Goal: Check status: Check status

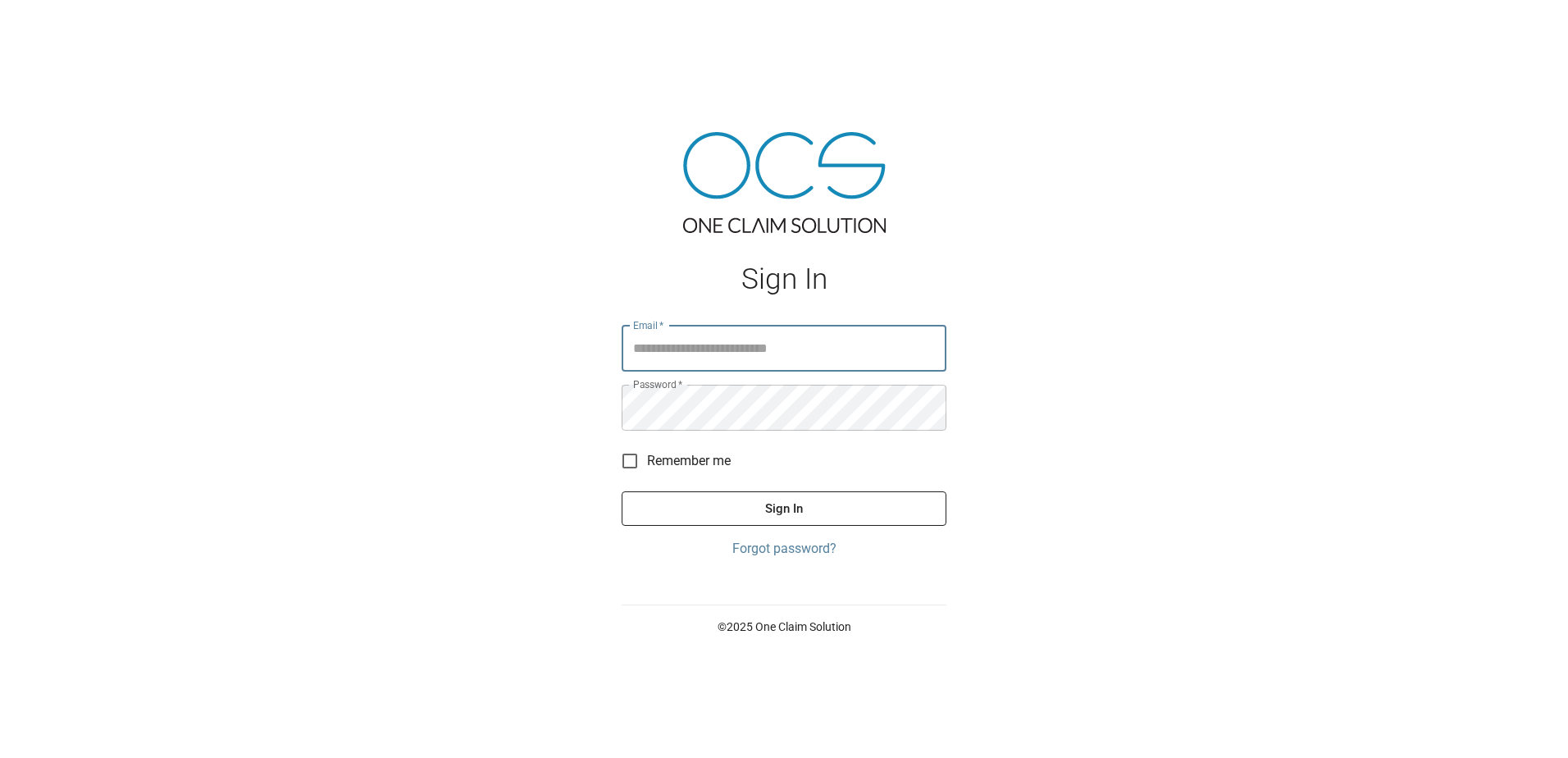
type input "**********"
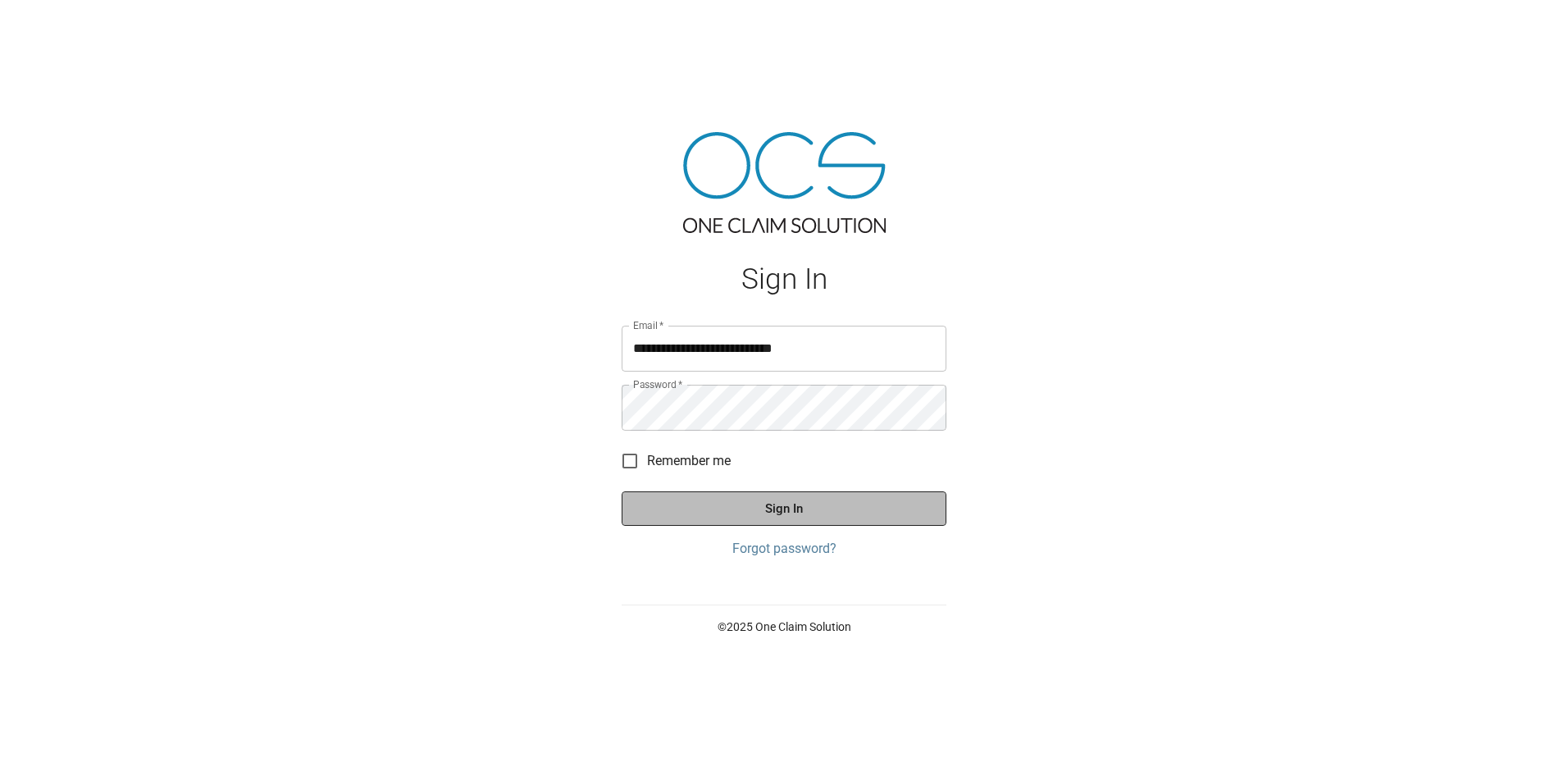
click at [797, 493] on button "Sign In" at bounding box center [784, 508] width 325 height 34
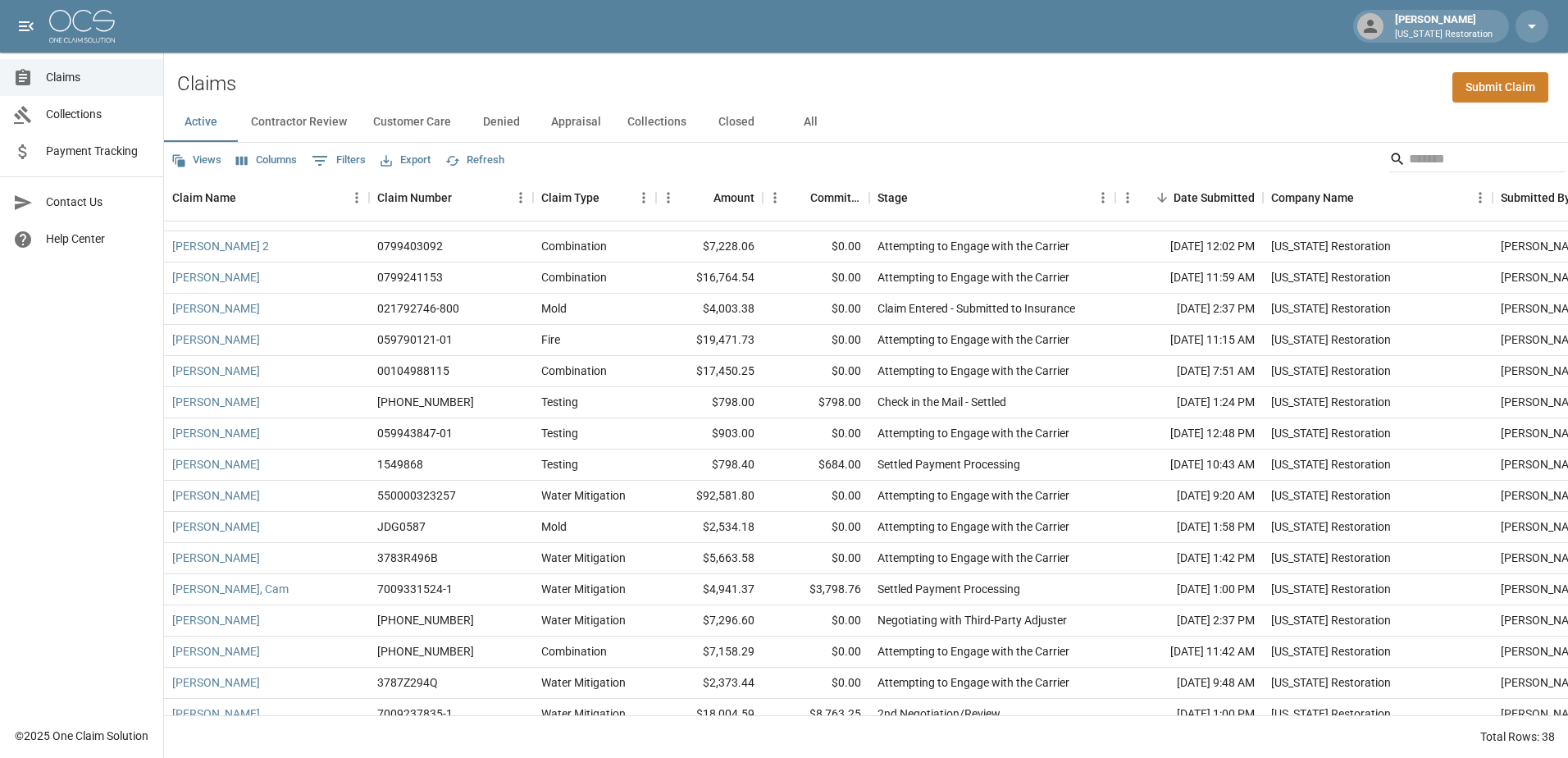
scroll to position [247, 0]
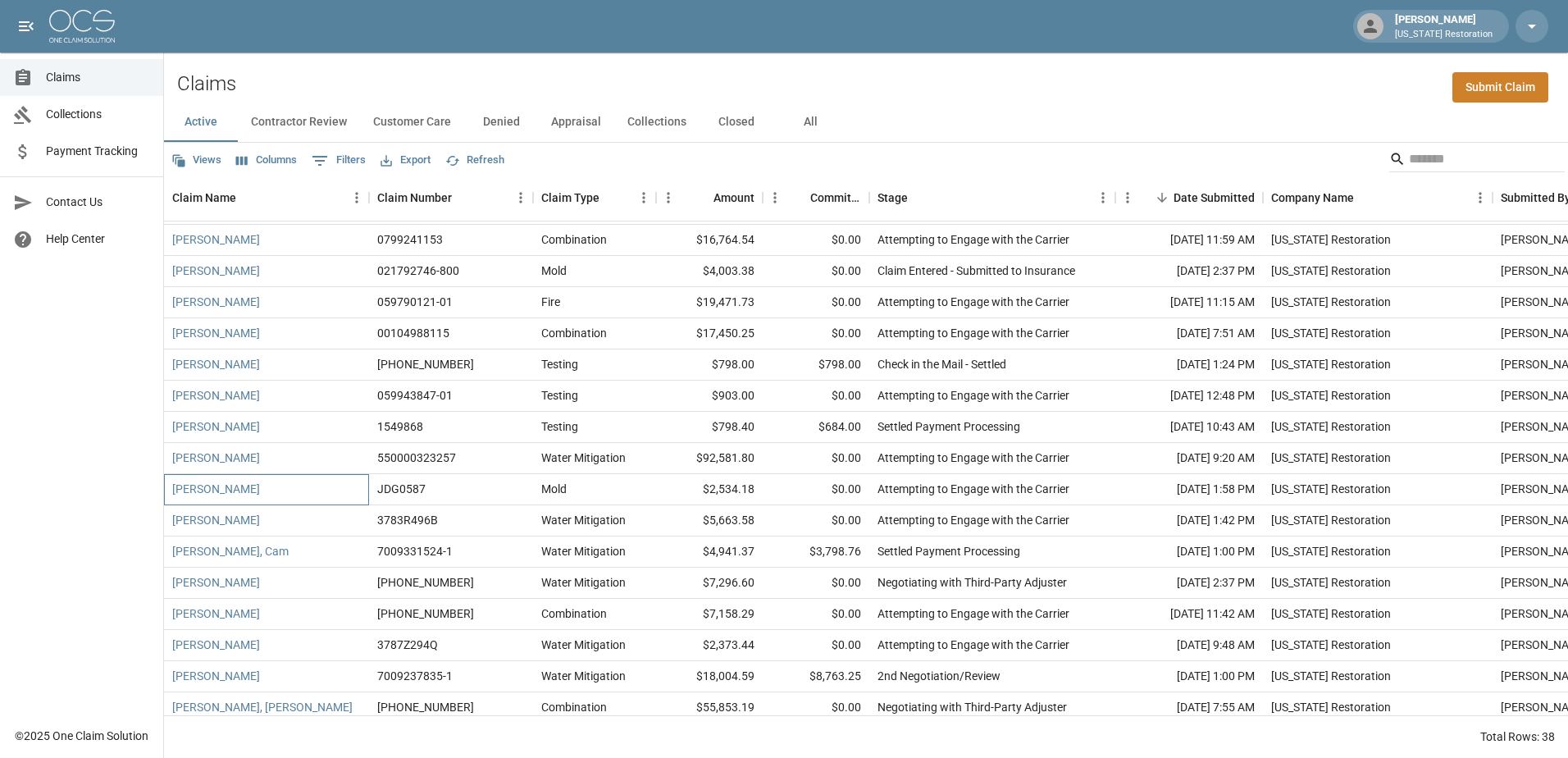
click at [299, 486] on div "[PERSON_NAME]" at bounding box center [267, 490] width 205 height 31
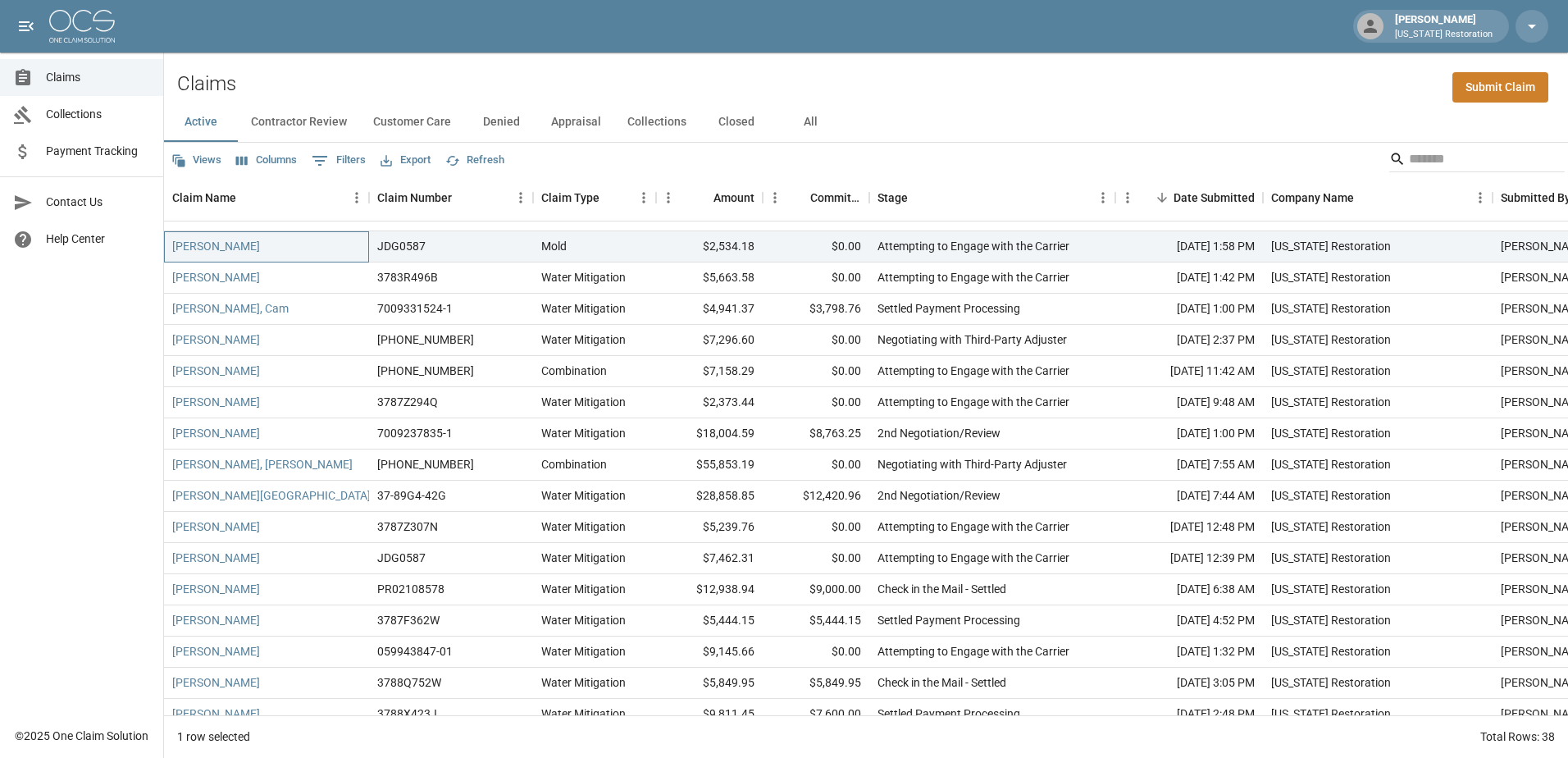
scroll to position [492, 0]
click at [306, 547] on div "[PERSON_NAME]" at bounding box center [267, 556] width 205 height 31
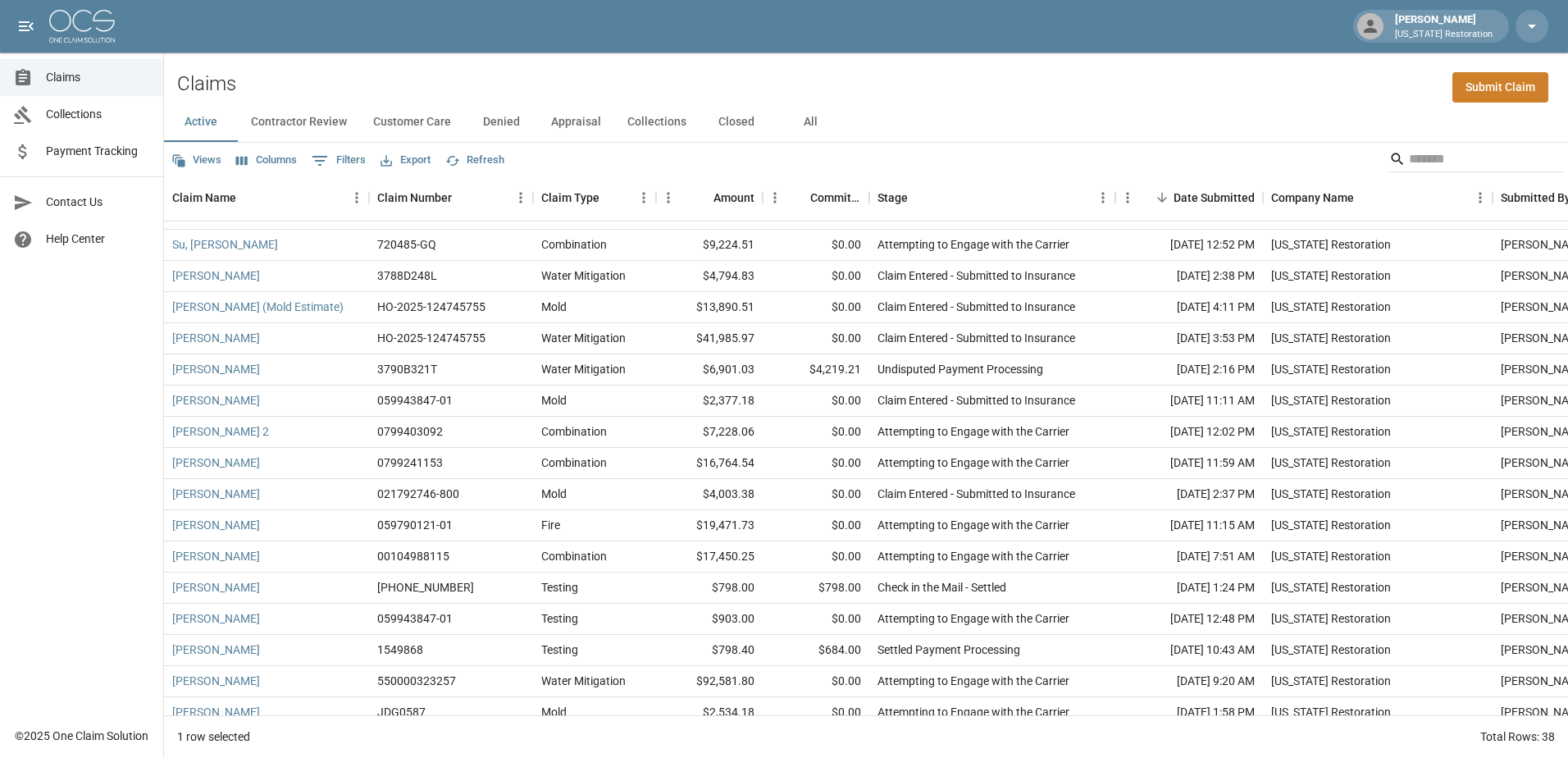
scroll to position [0, 0]
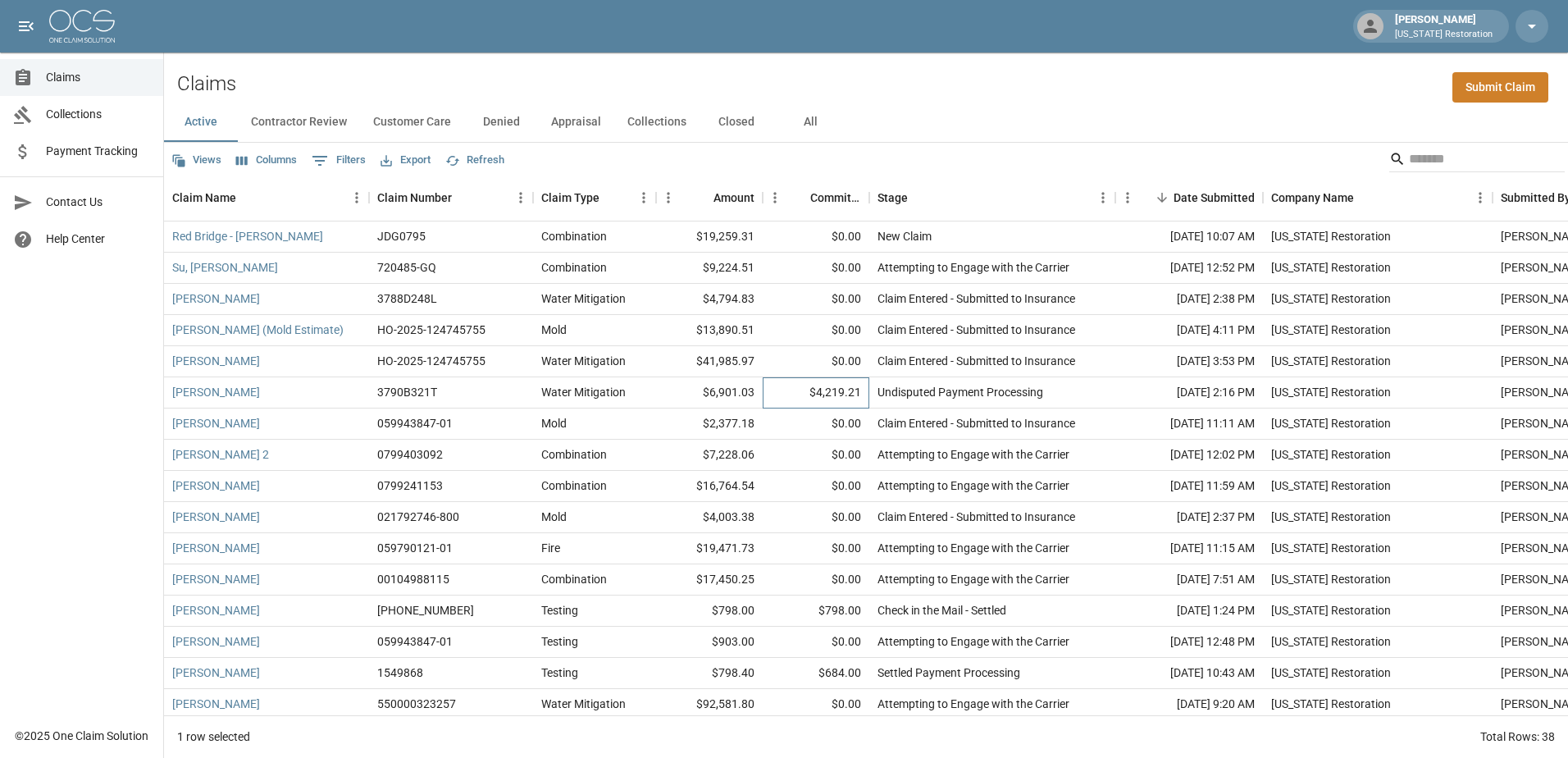
click at [769, 398] on div "$4,219.21" at bounding box center [815, 393] width 106 height 31
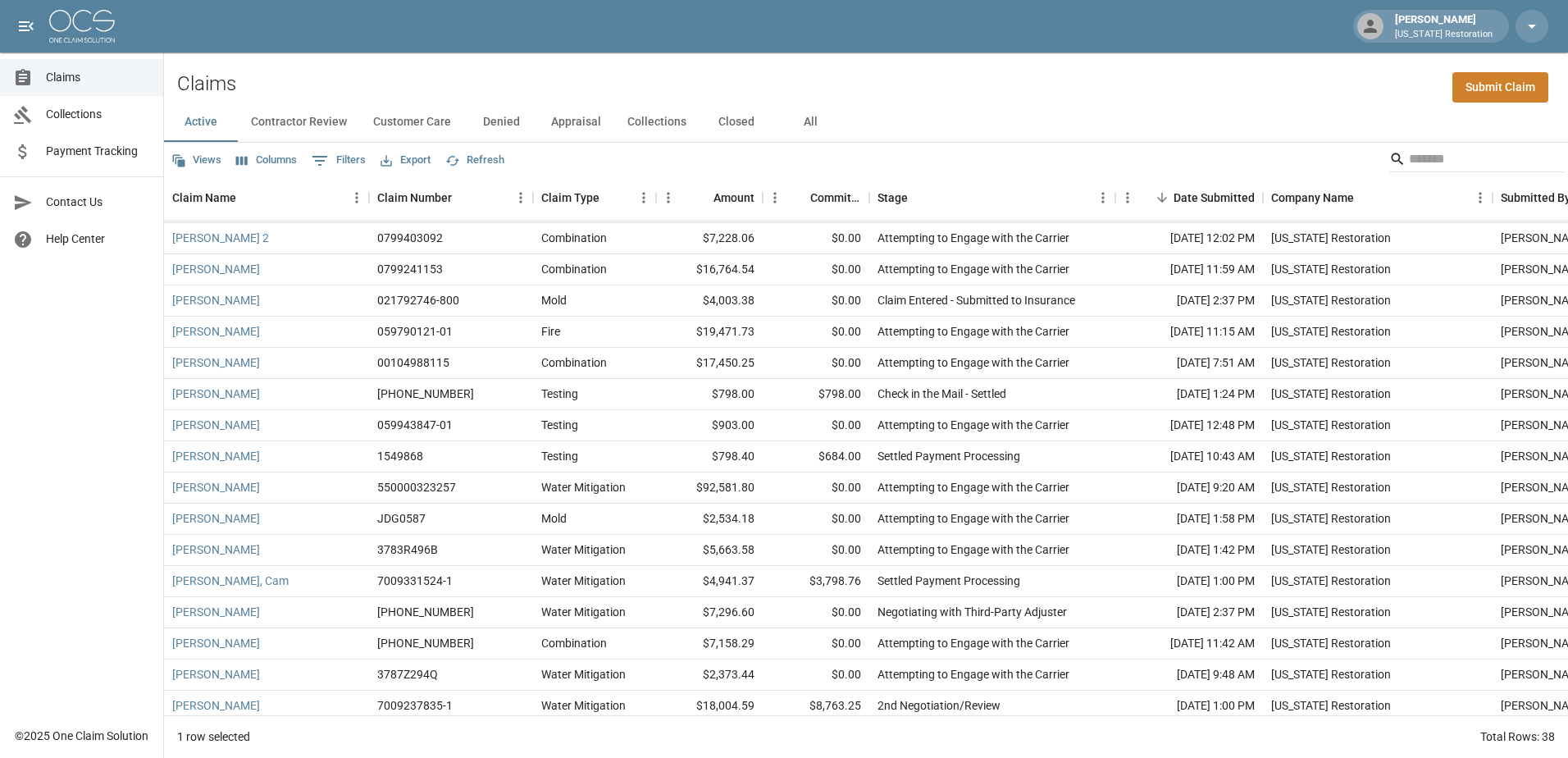
scroll to position [247, 0]
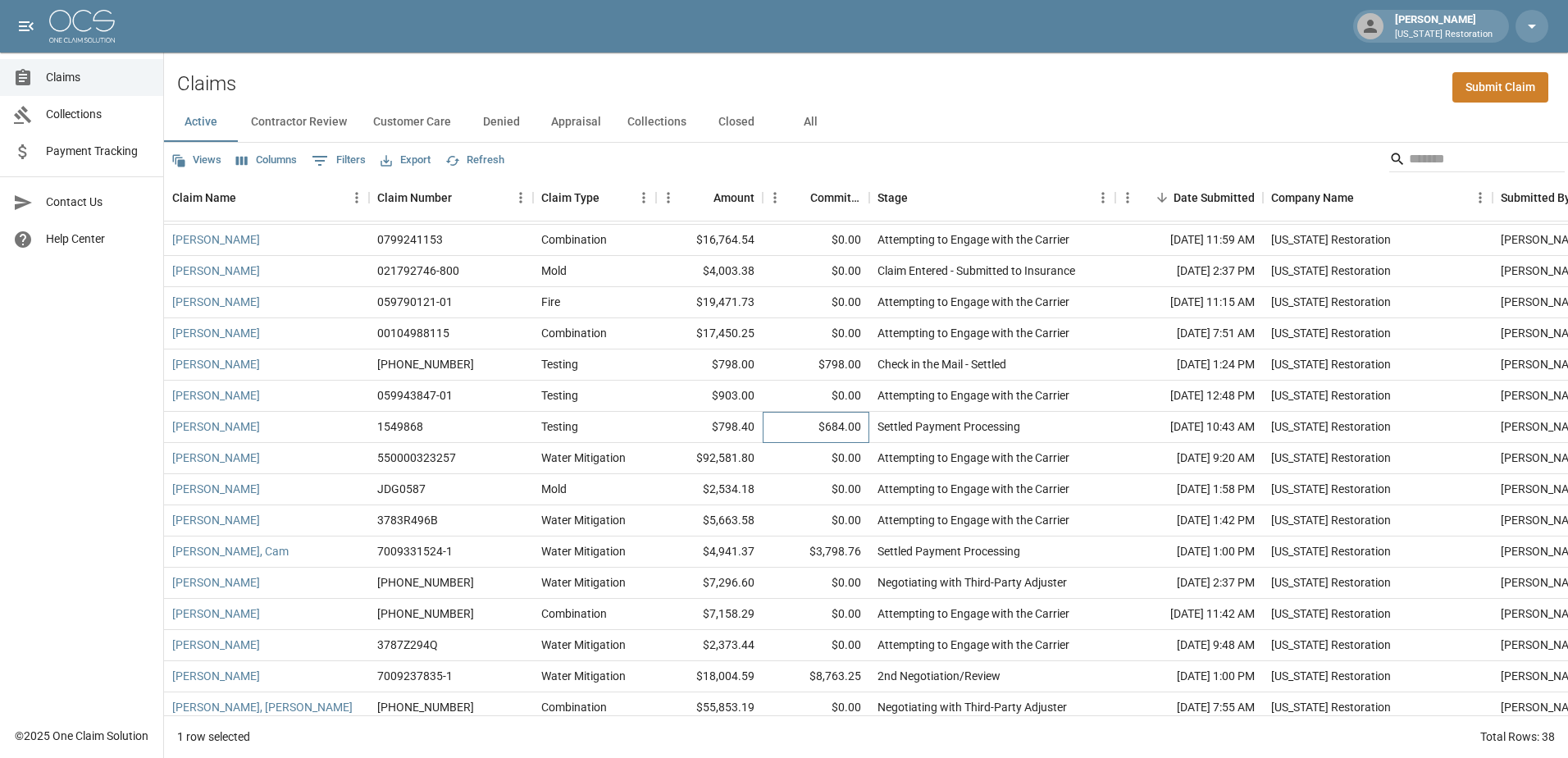
click at [779, 439] on div "$684.00" at bounding box center [815, 427] width 106 height 31
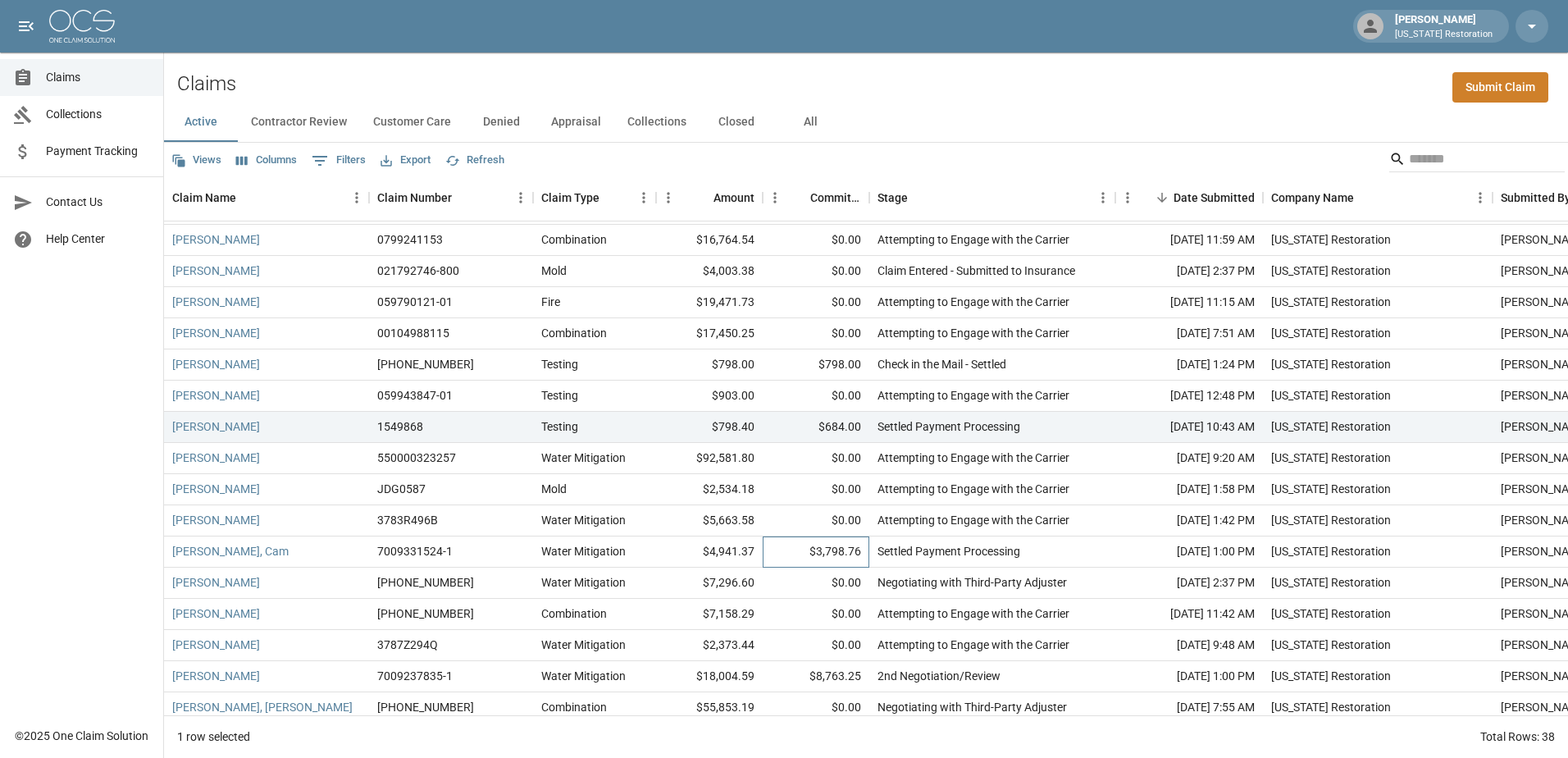
click at [796, 553] on div "$3,798.76" at bounding box center [815, 552] width 106 height 31
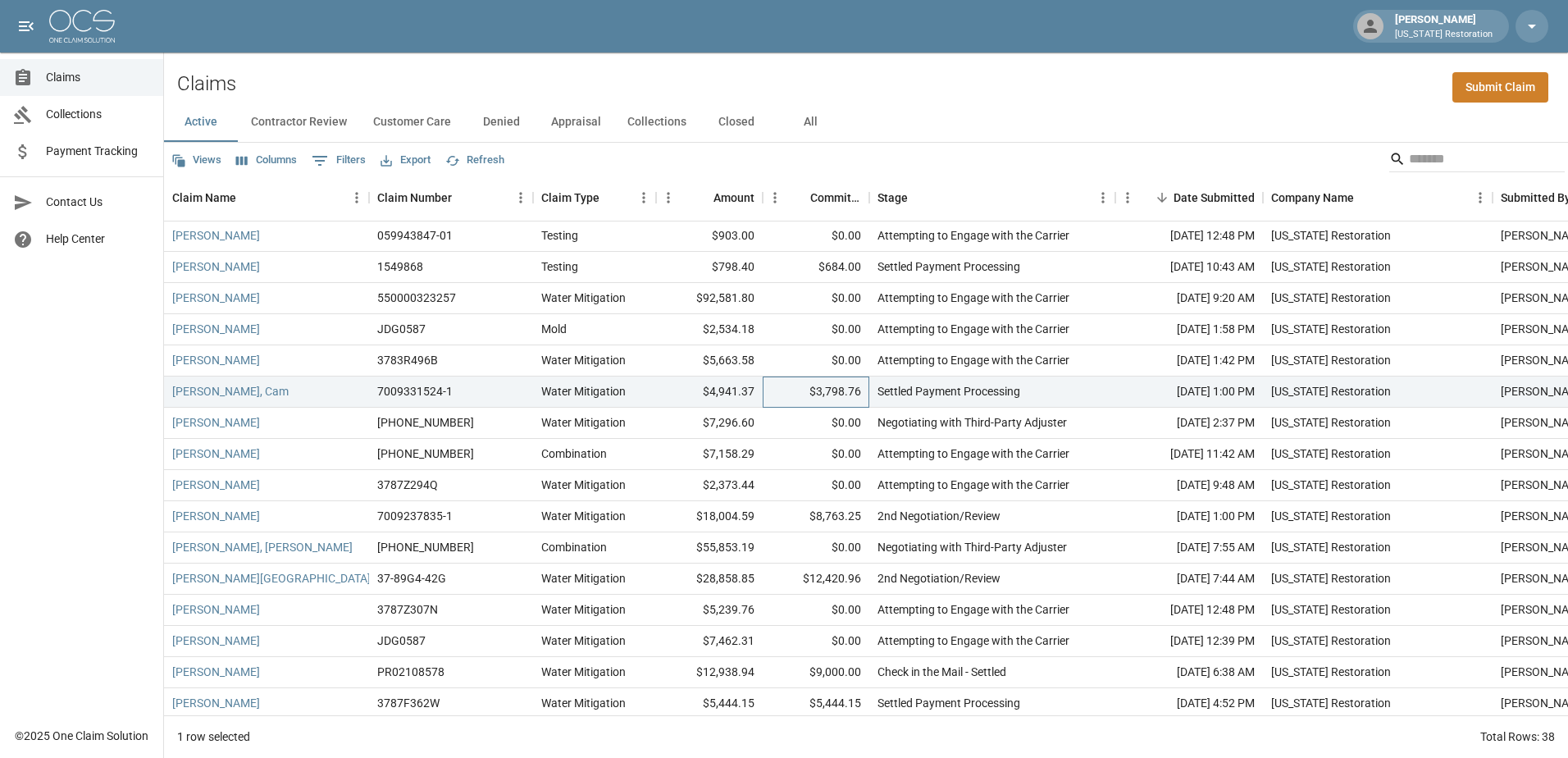
scroll to position [410, 0]
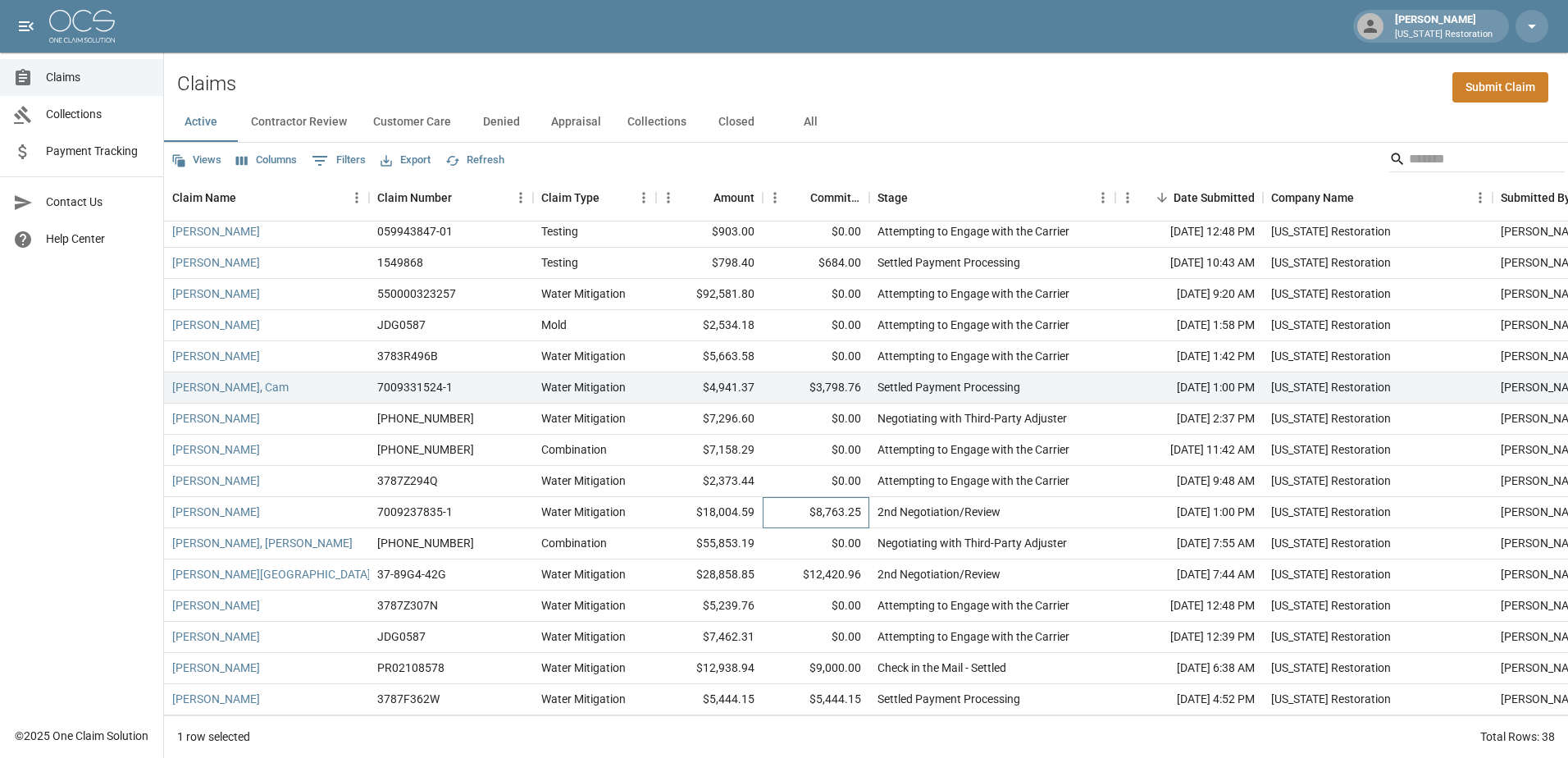
click at [786, 512] on div "$8,763.25" at bounding box center [815, 512] width 106 height 31
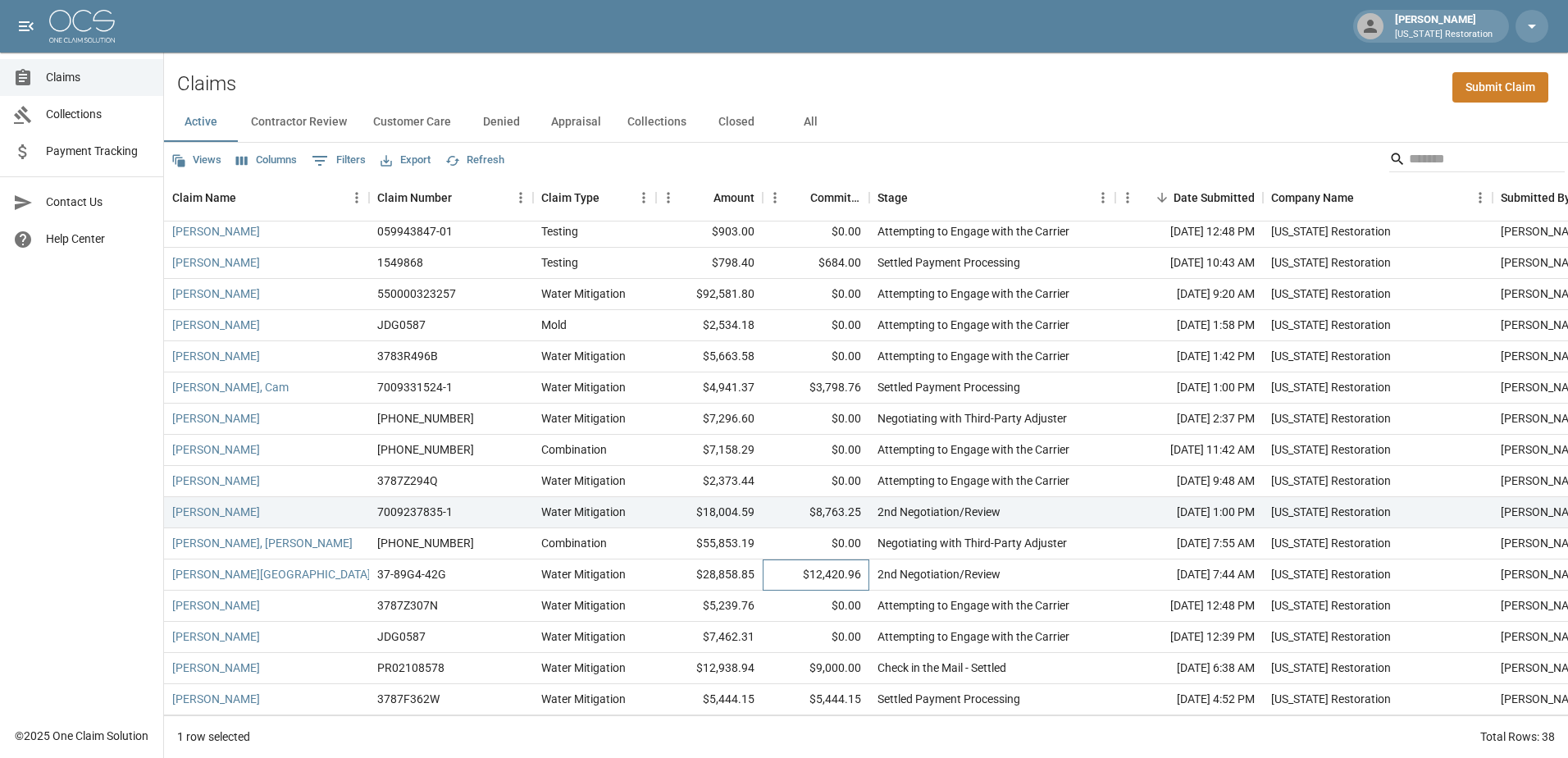
click at [797, 584] on div "$12,420.96" at bounding box center [815, 575] width 106 height 31
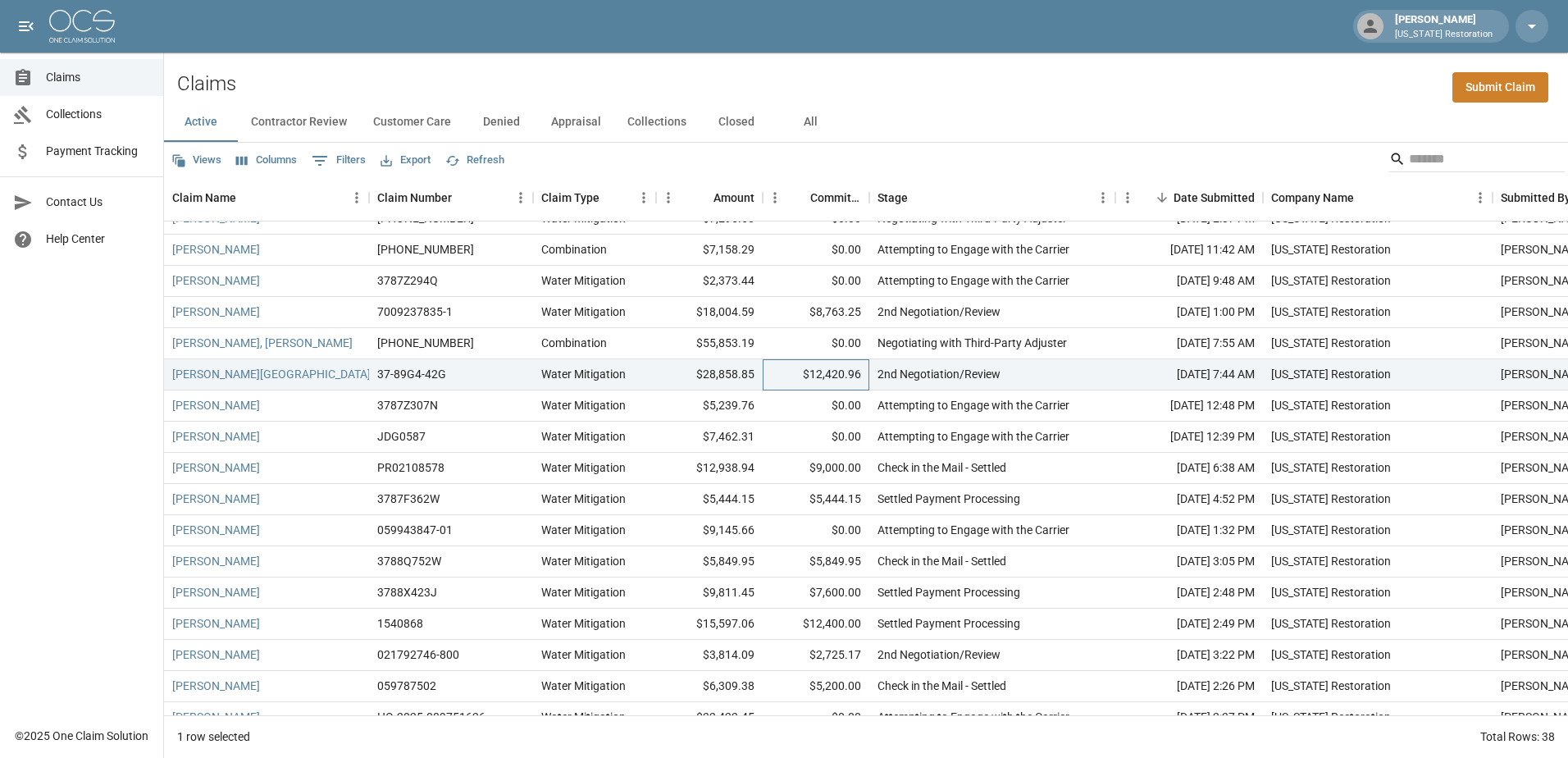
scroll to position [656, 0]
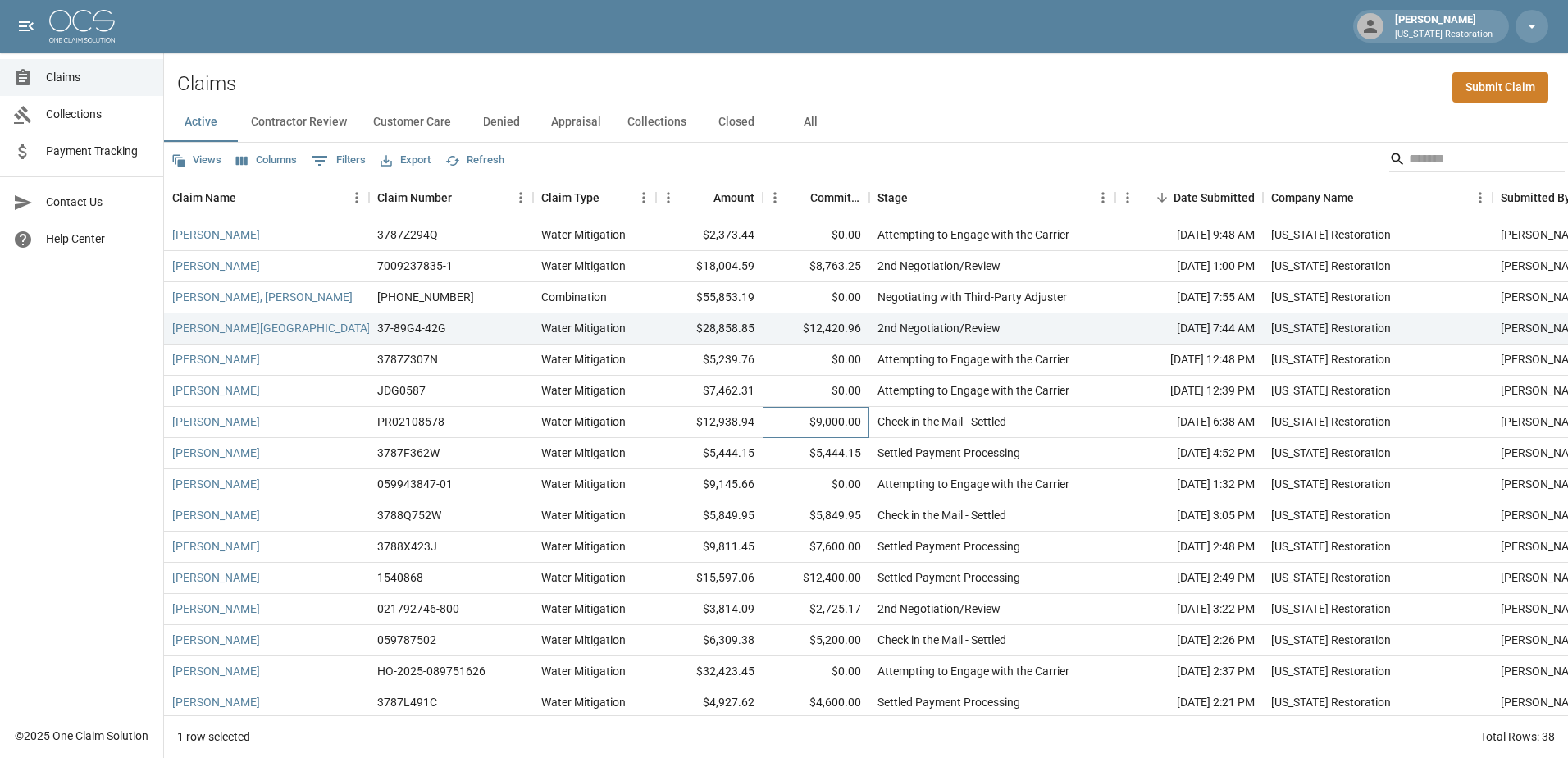
click at [804, 426] on div "$9,000.00" at bounding box center [815, 423] width 106 height 31
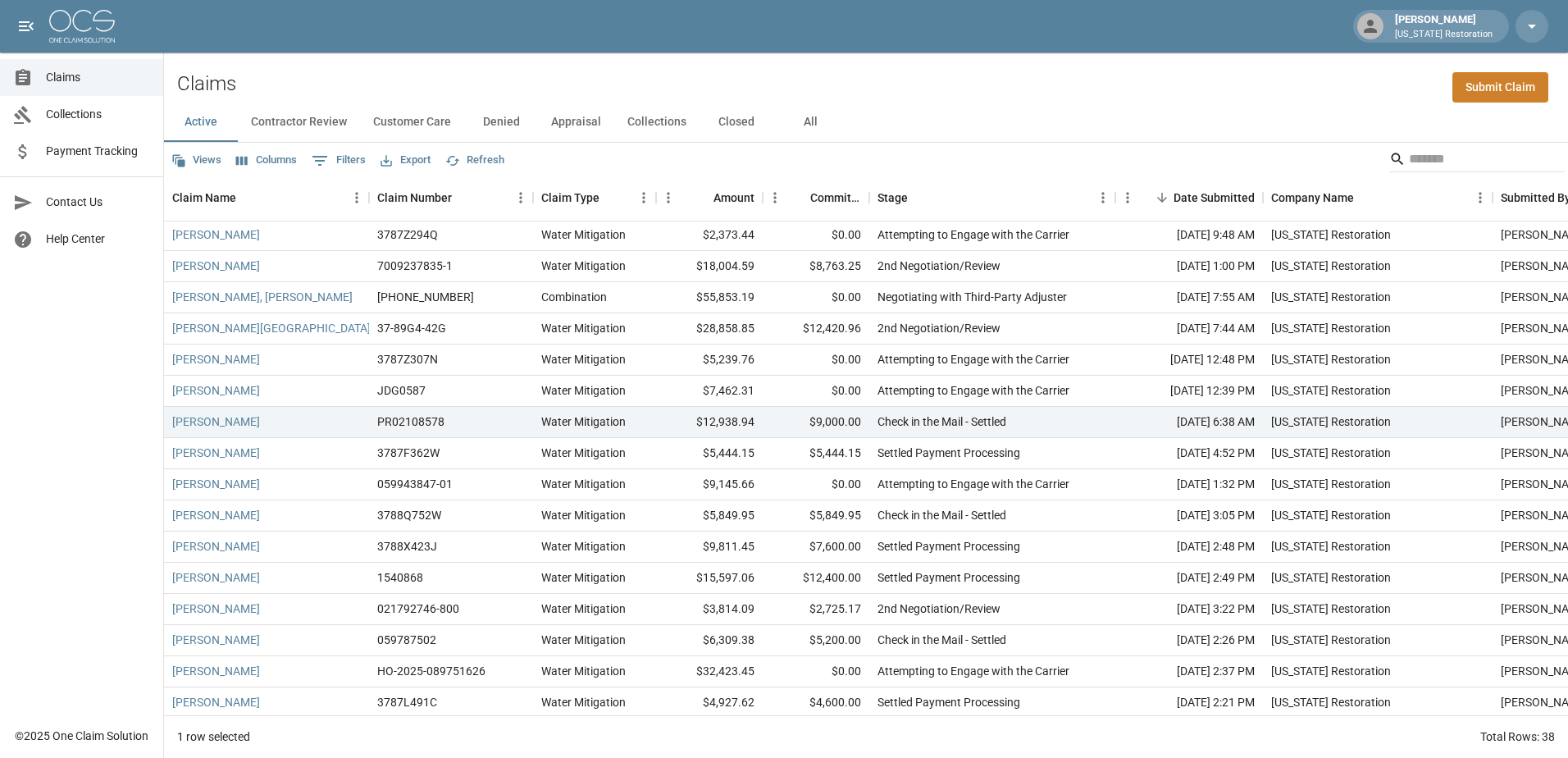
click at [47, 477] on div "Claims Collections Payment Tracking Contact Us Help Center" at bounding box center [81, 358] width 163 height 717
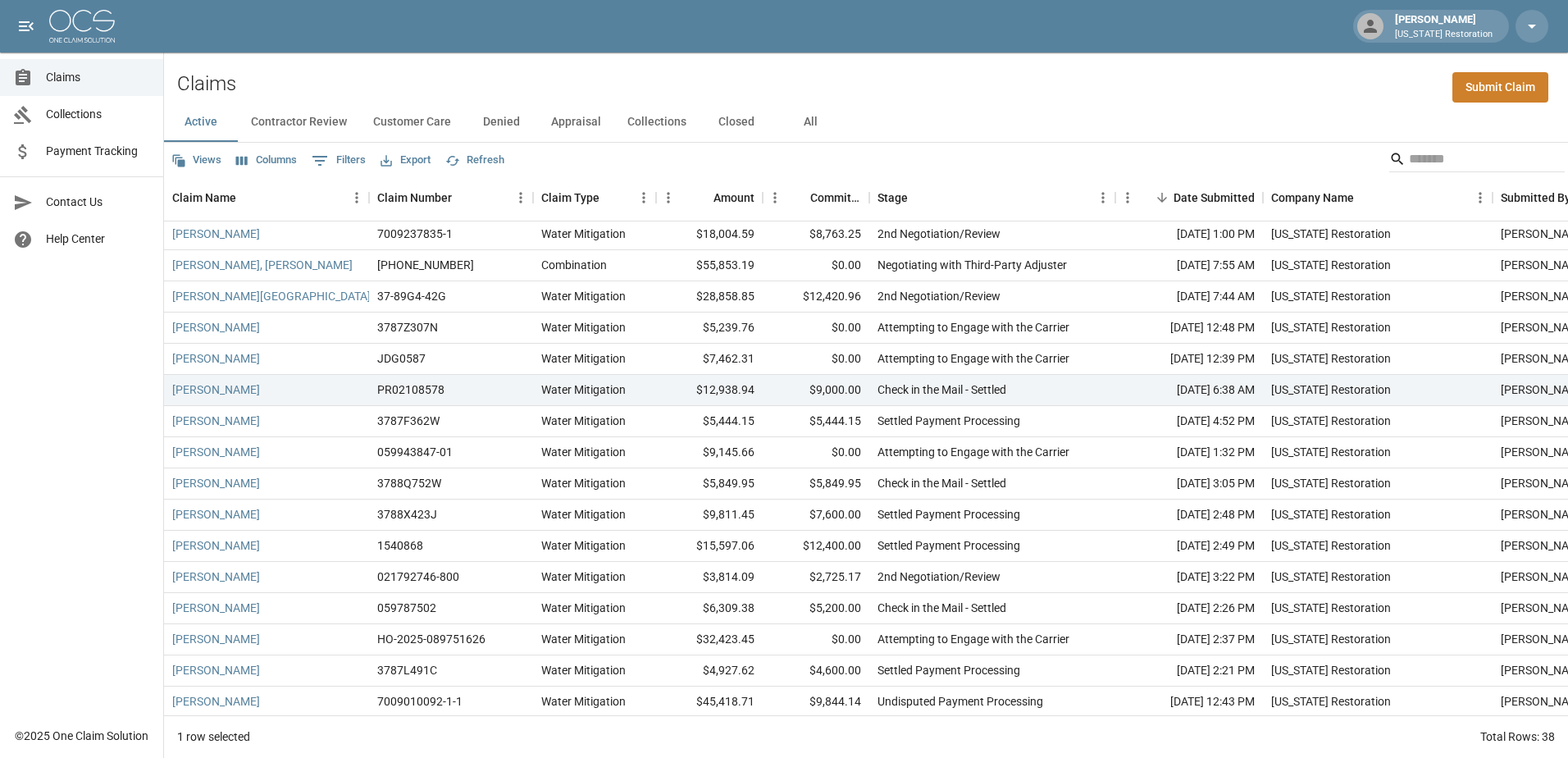
scroll to position [703, 0]
click at [770, 541] on div "$12,400.00" at bounding box center [815, 544] width 106 height 31
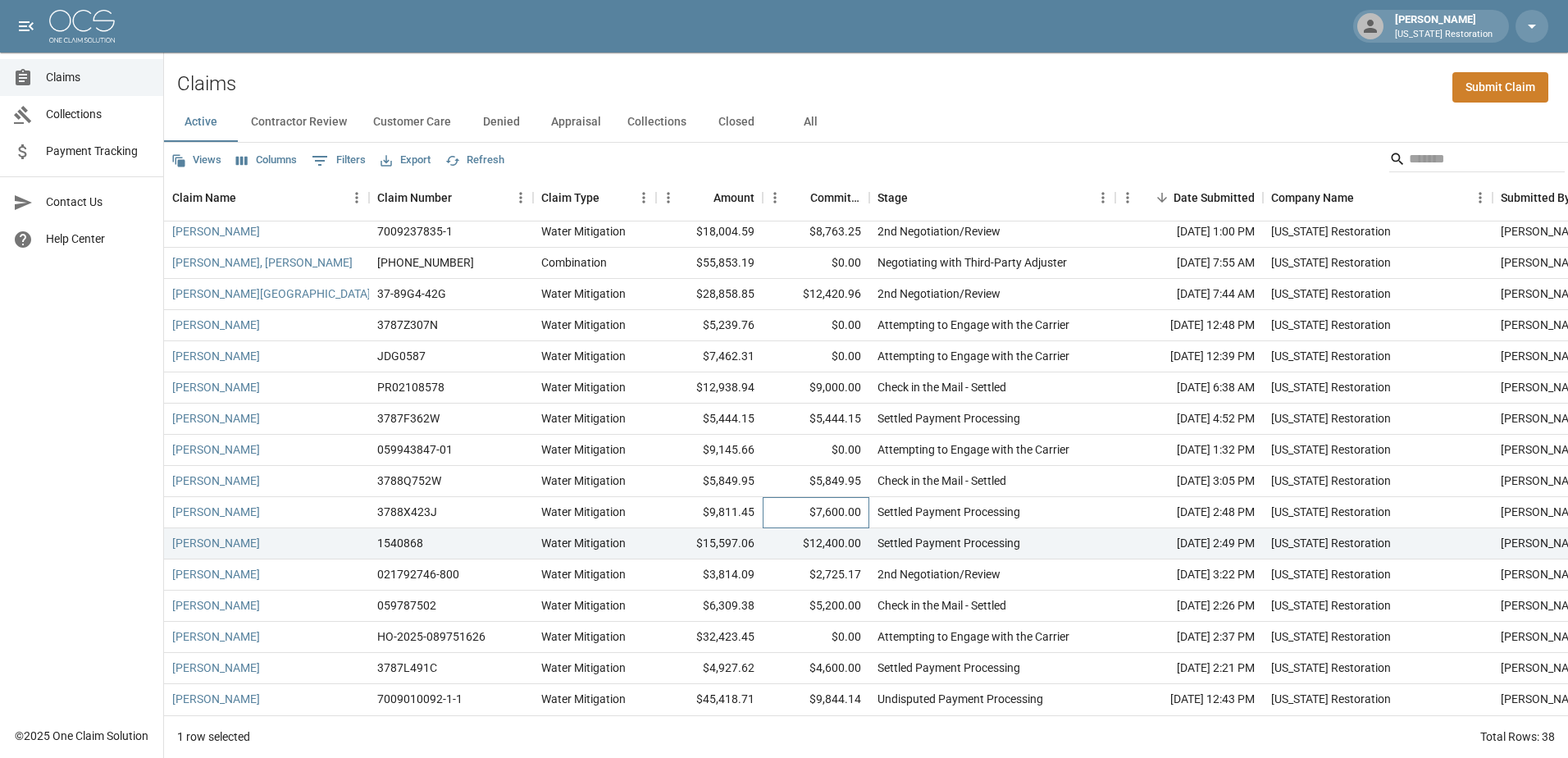
click at [783, 497] on div "$7,600.00" at bounding box center [815, 512] width 106 height 31
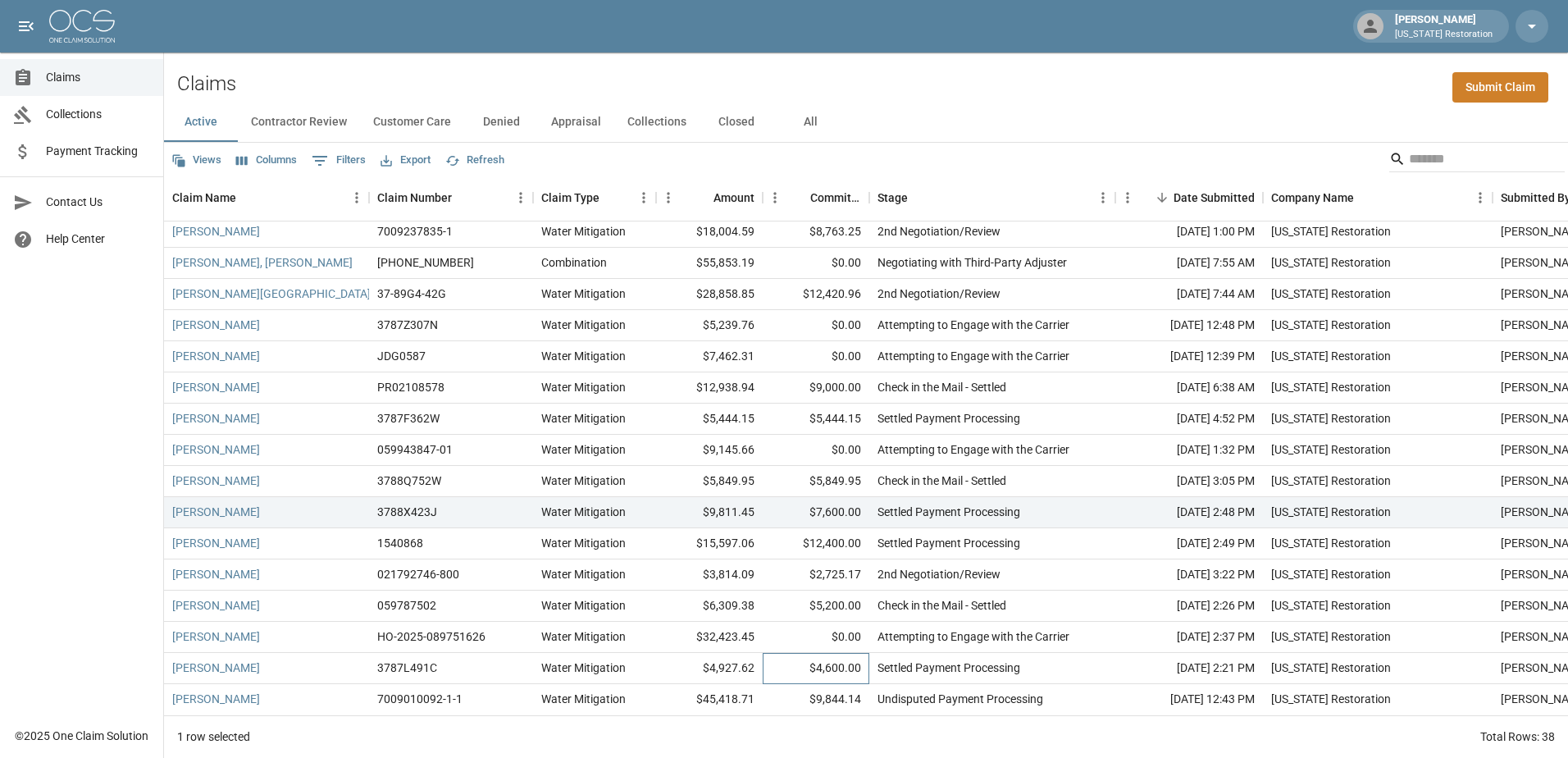
click at [806, 656] on div "$4,600.00" at bounding box center [815, 668] width 106 height 31
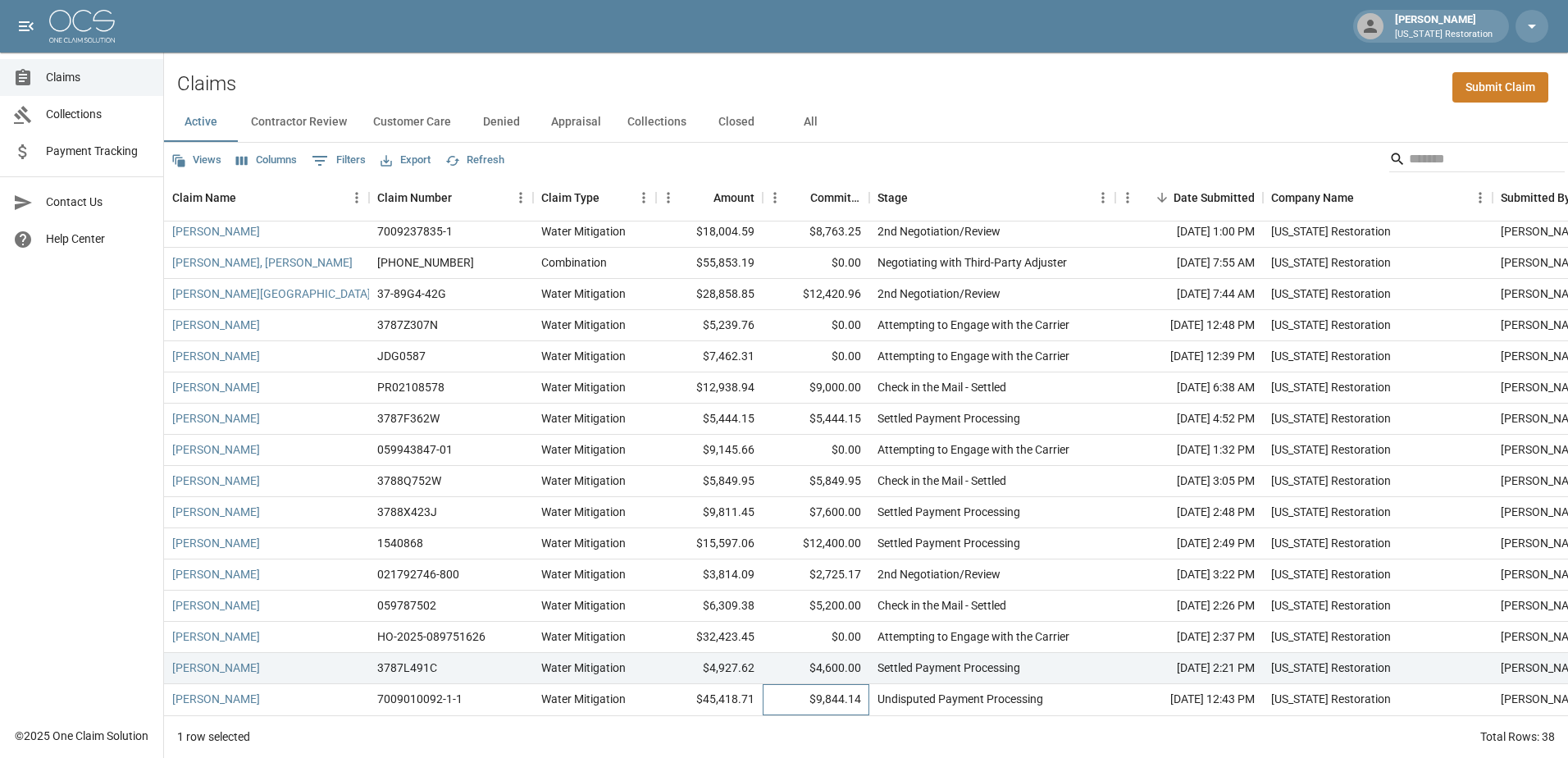
click at [796, 692] on div "$9,844.14" at bounding box center [815, 700] width 106 height 31
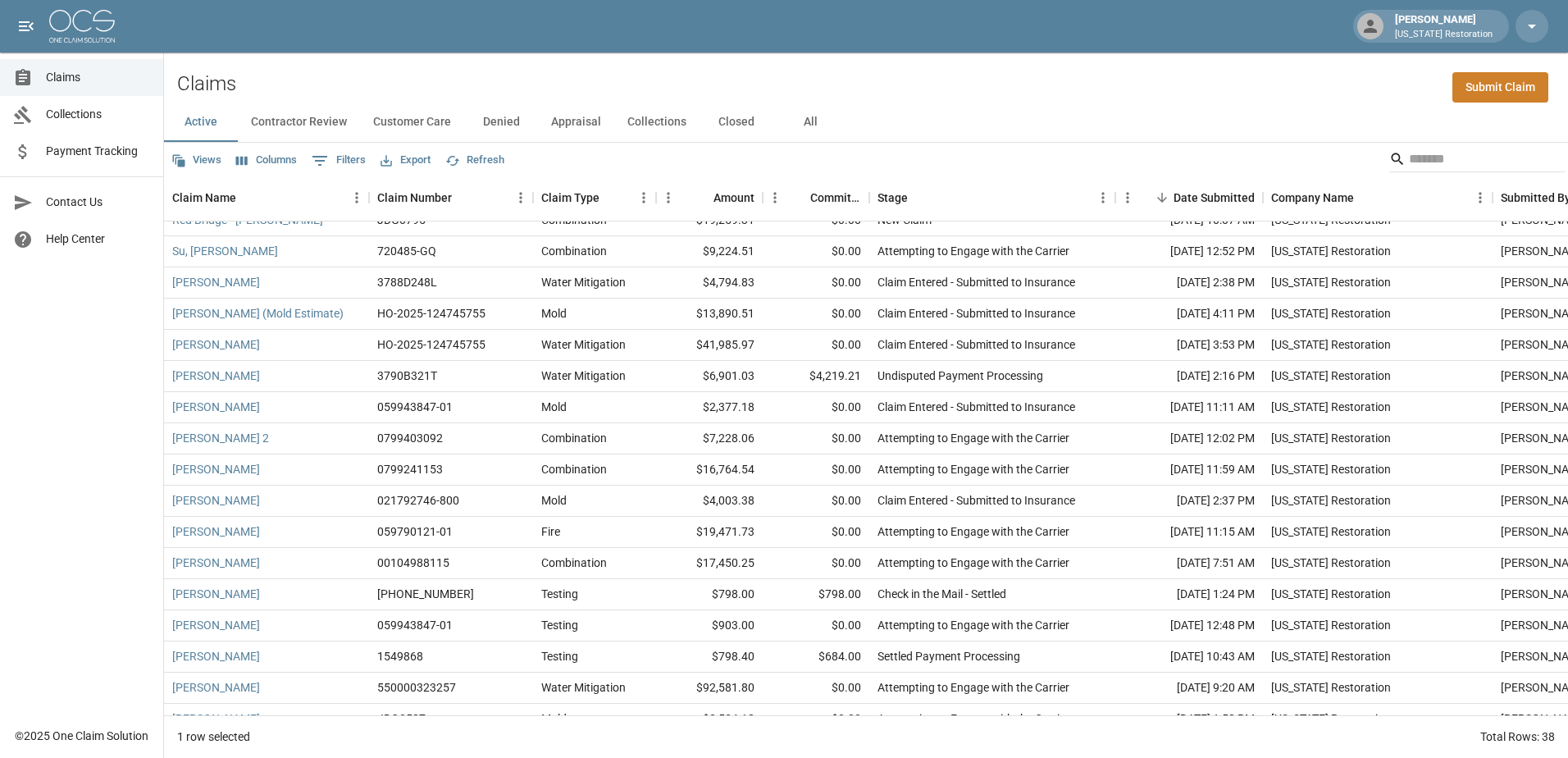
scroll to position [0, 0]
